Goal: Navigation & Orientation: Find specific page/section

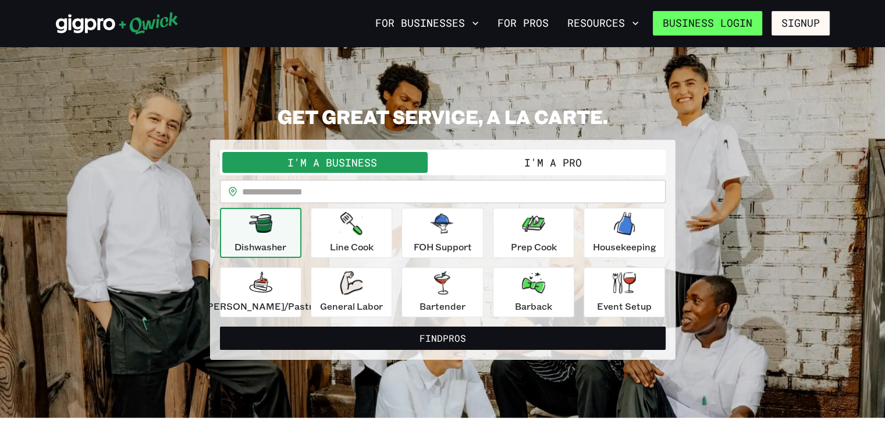
click at [689, 22] on link "Business Login" at bounding box center [707, 23] width 109 height 24
click at [532, 153] on button "I'm a Pro" at bounding box center [553, 162] width 221 height 21
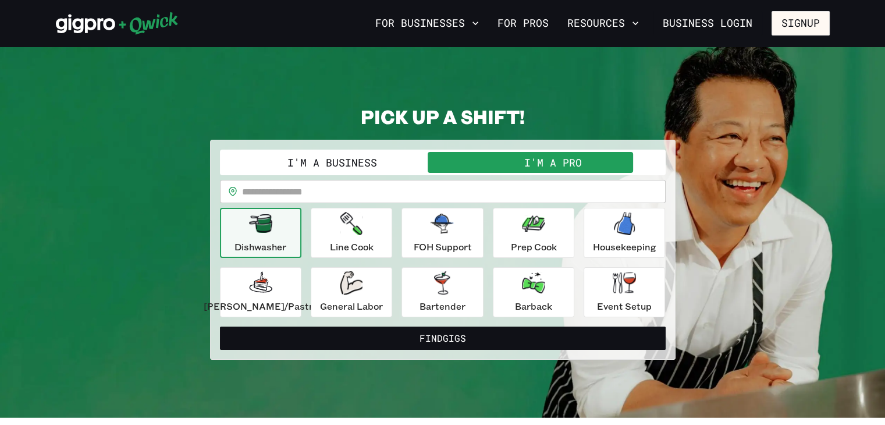
click at [331, 158] on button "I'm a Business" at bounding box center [332, 162] width 221 height 21
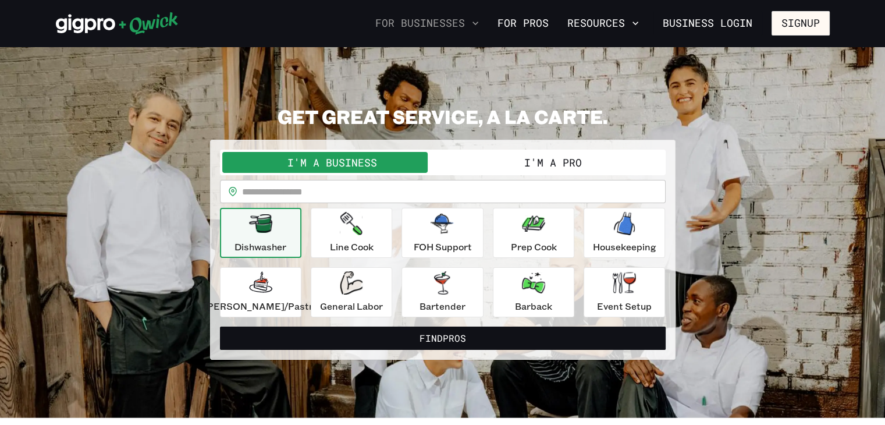
click at [394, 23] on button "For Businesses" at bounding box center [427, 23] width 113 height 20
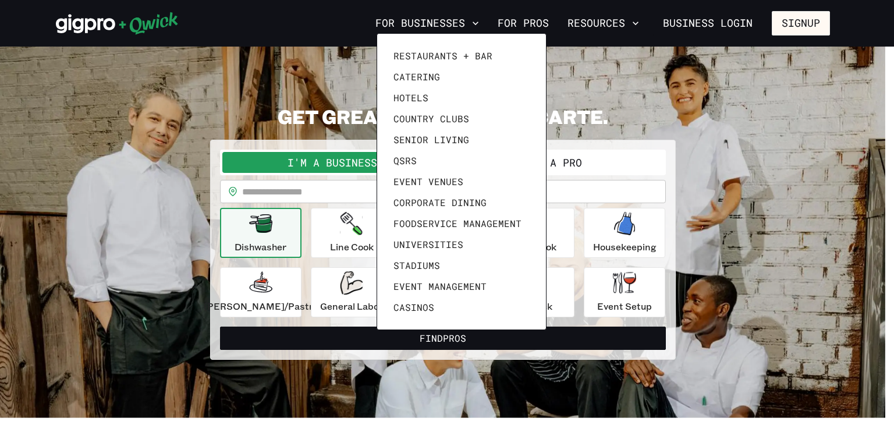
click at [513, 27] on div at bounding box center [447, 212] width 894 height 425
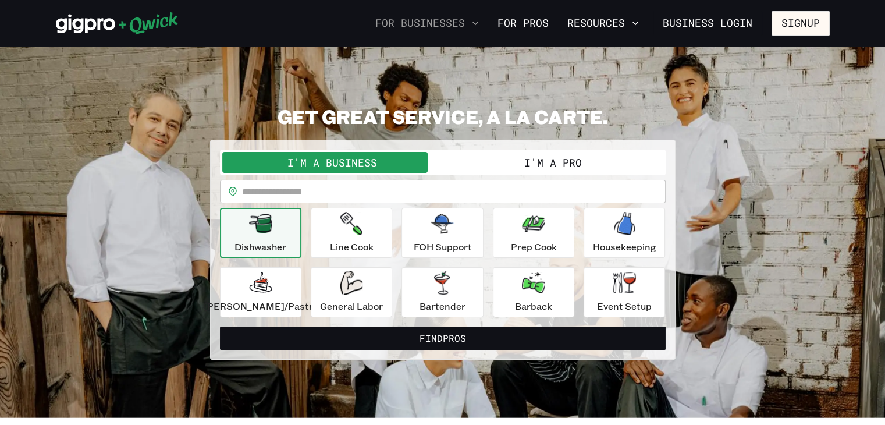
click at [473, 22] on button "For Businesses" at bounding box center [427, 23] width 113 height 20
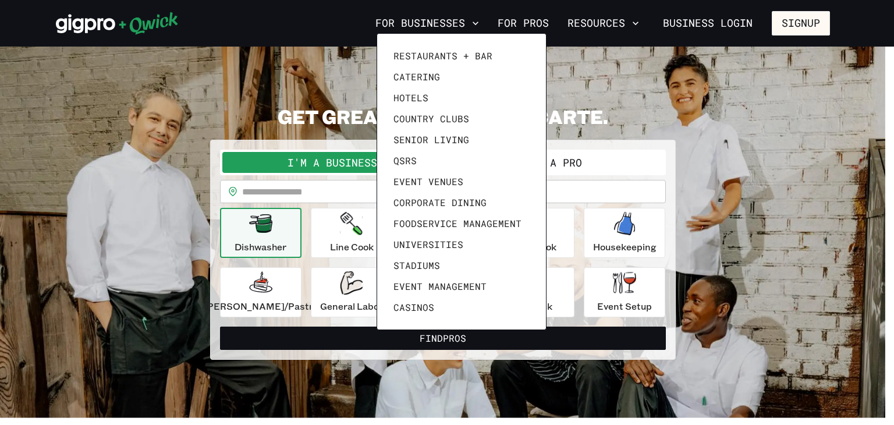
click at [164, 129] on div at bounding box center [447, 212] width 894 height 425
